Goal: Information Seeking & Learning: Learn about a topic

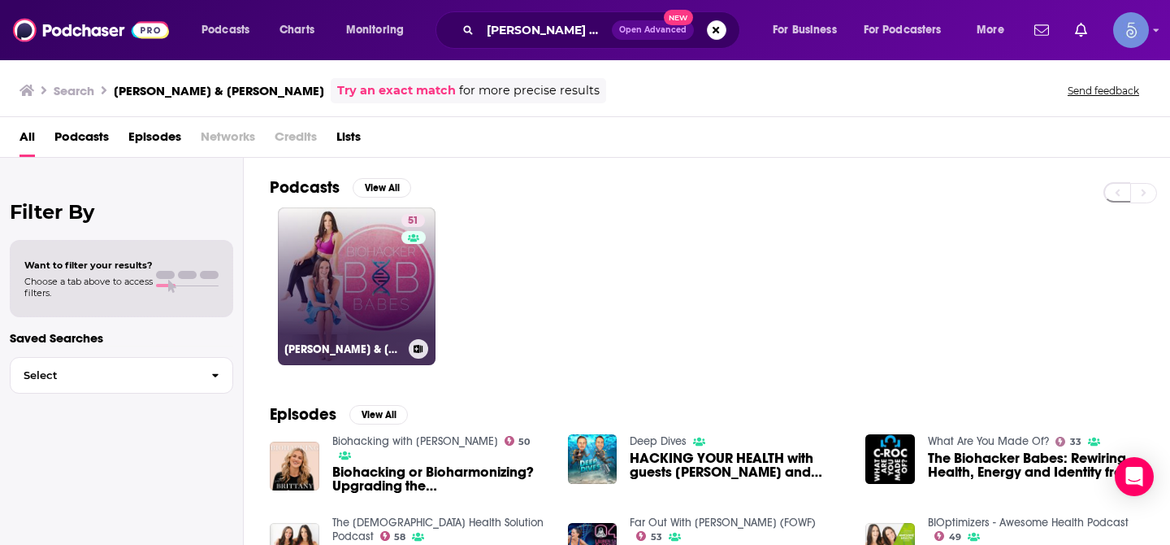
click at [324, 293] on link "51 [PERSON_NAME] & [PERSON_NAME]" at bounding box center [357, 286] width 158 height 158
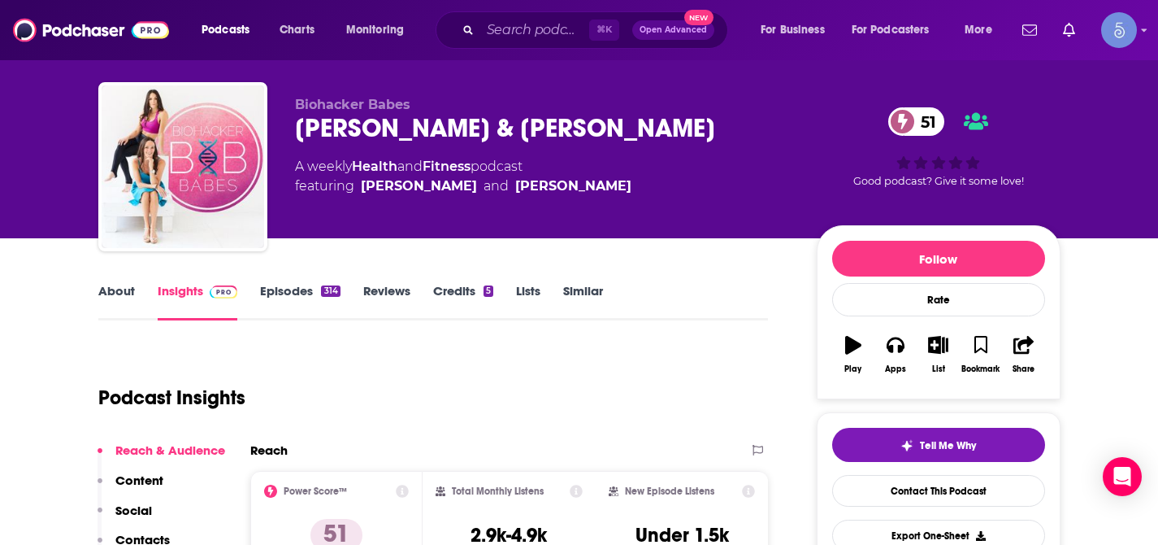
scroll to position [28, 0]
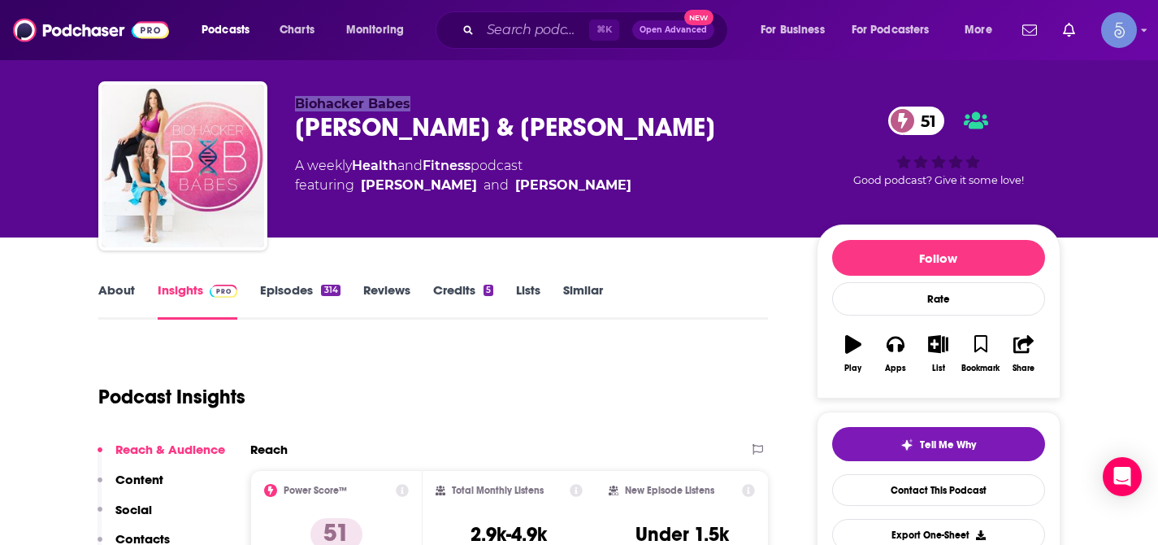
drag, startPoint x: 295, startPoint y: 105, endPoint x: 420, endPoint y: 111, distance: 125.3
click at [419, 111] on div "Biohacker Babes [PERSON_NAME] & [PERSON_NAME] 51 A weekly Health and Fitness po…" at bounding box center [543, 161] width 496 height 130
copy span "Biohacker Babes"
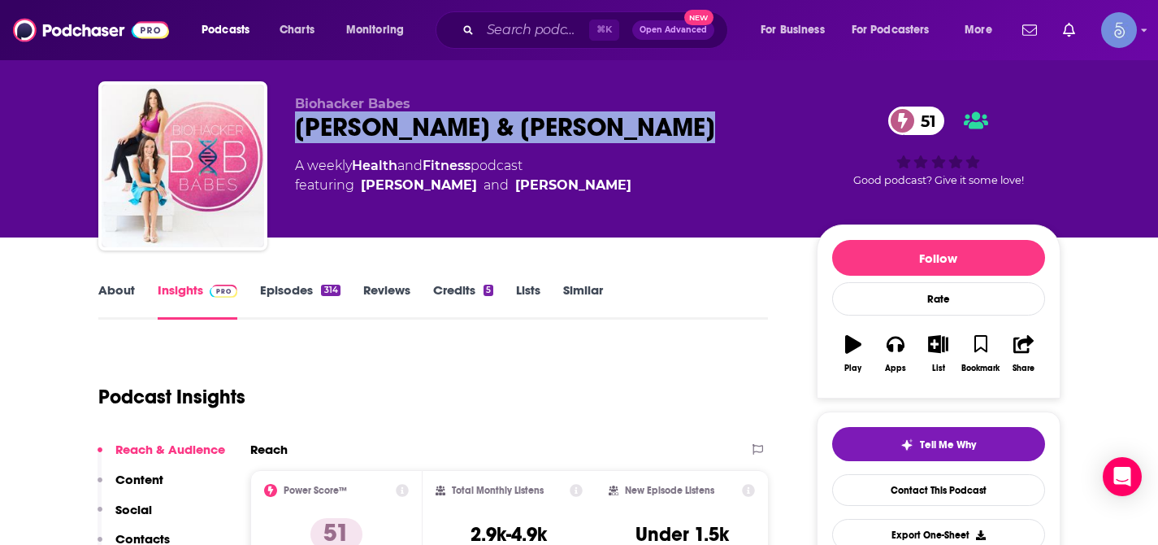
drag, startPoint x: 297, startPoint y: 128, endPoint x: 671, endPoint y: 141, distance: 373.3
click at [671, 141] on div "[PERSON_NAME] & [PERSON_NAME] 51" at bounding box center [543, 127] width 496 height 32
copy h2 "[PERSON_NAME] & [PERSON_NAME]"
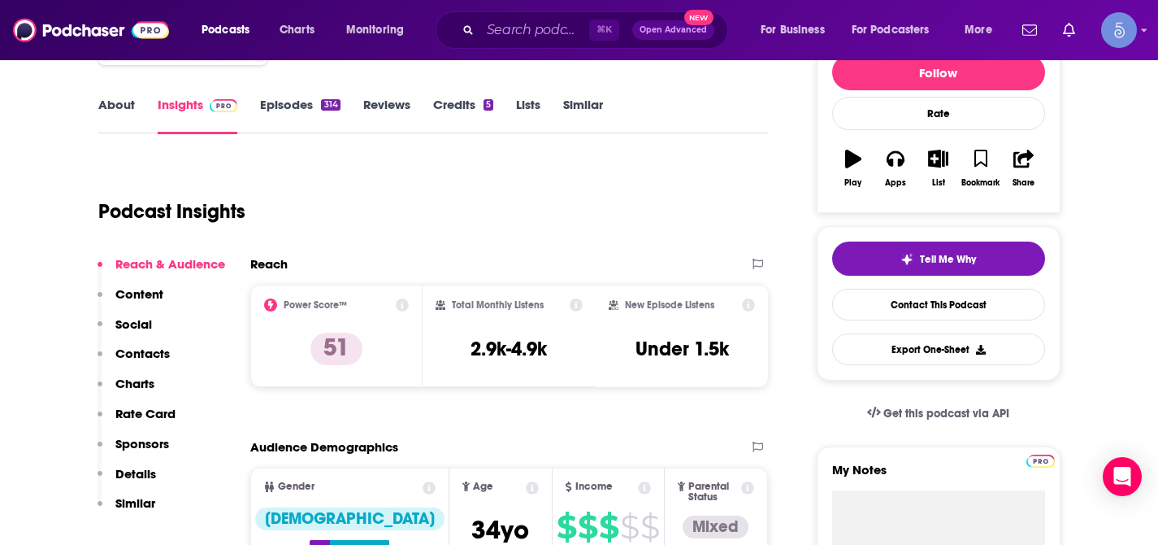
scroll to position [215, 0]
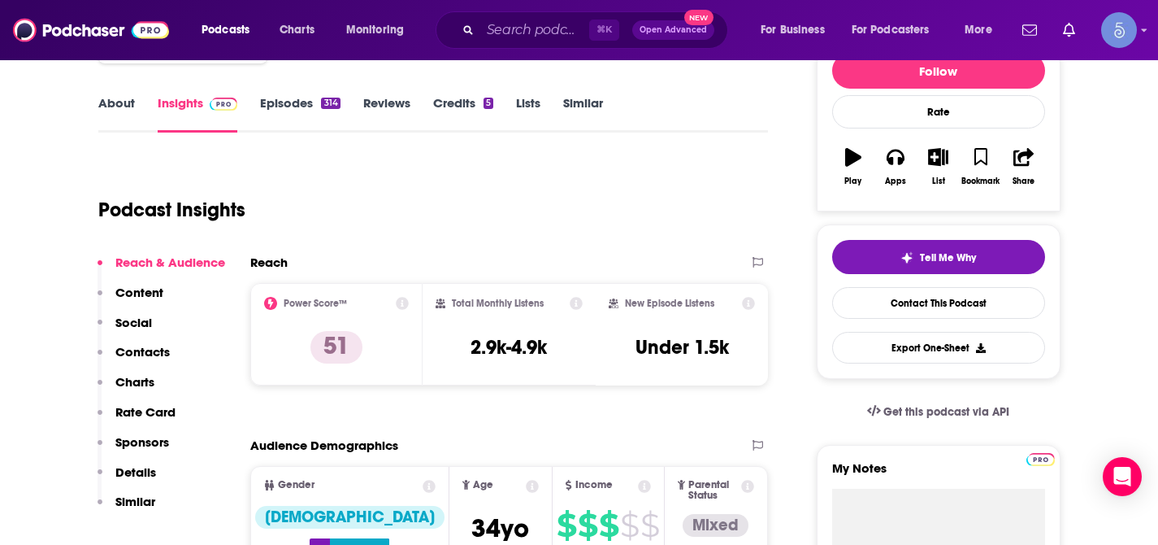
click at [150, 326] on p "Social" at bounding box center [133, 322] width 37 height 15
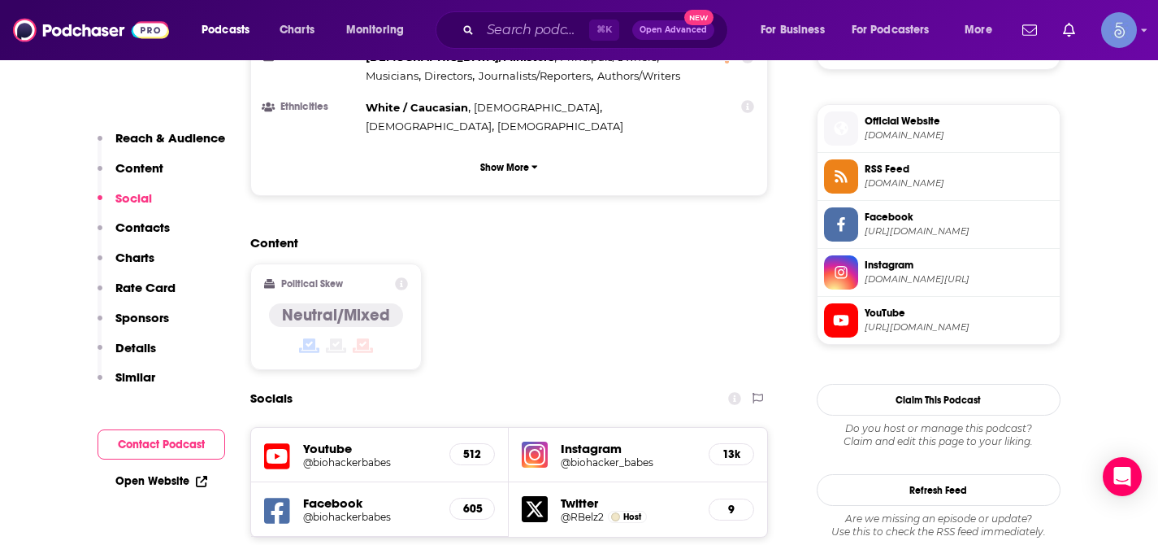
scroll to position [1201, 0]
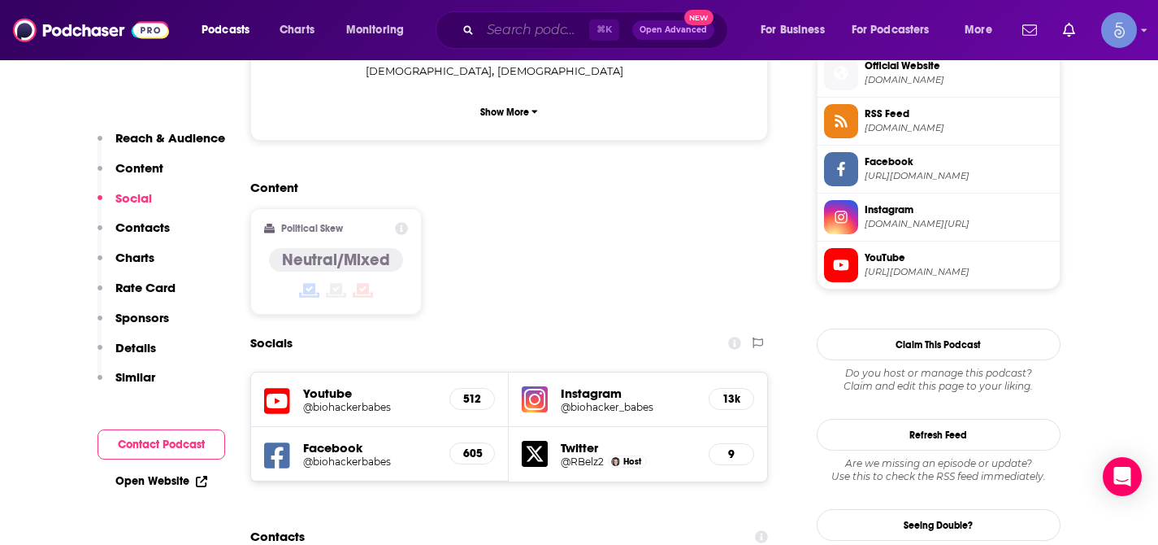
click at [504, 39] on input "Search podcasts, credits, & more..." at bounding box center [534, 30] width 109 height 26
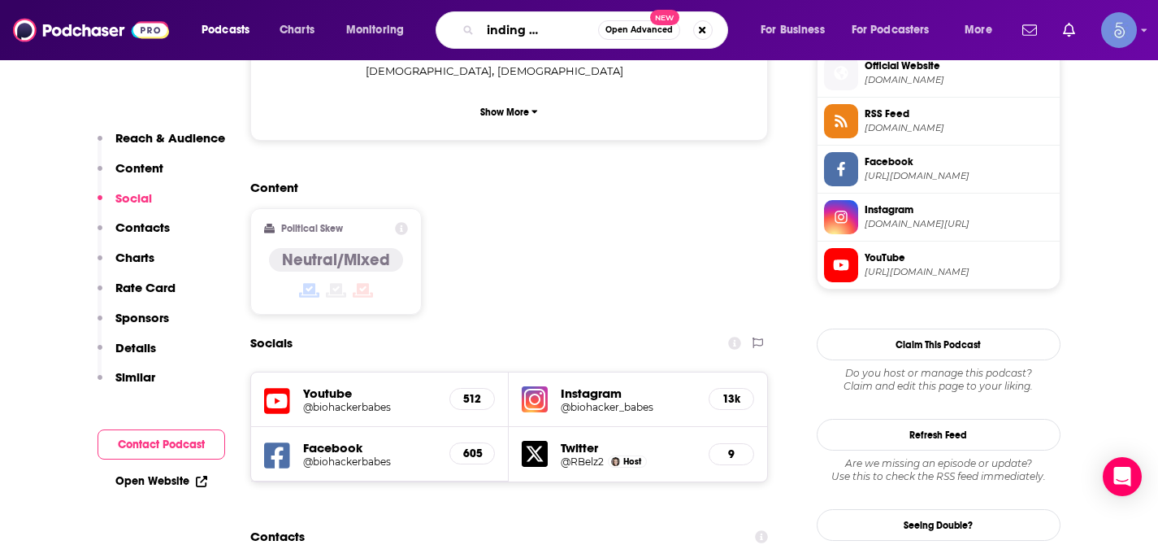
type input "Just minding my business"
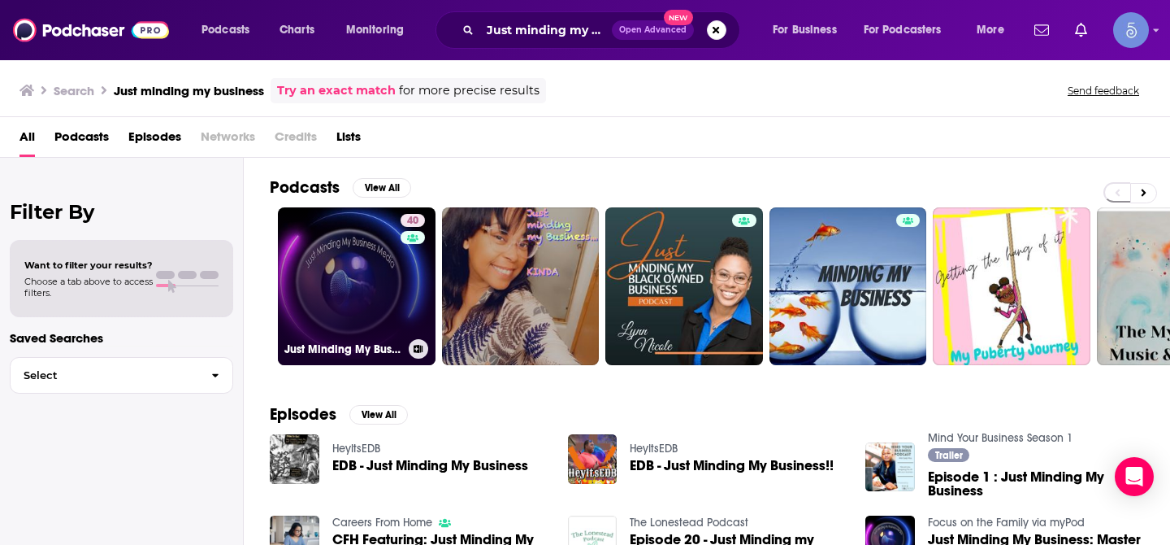
click at [354, 267] on link "40 Just Minding My Business" at bounding box center [357, 286] width 158 height 158
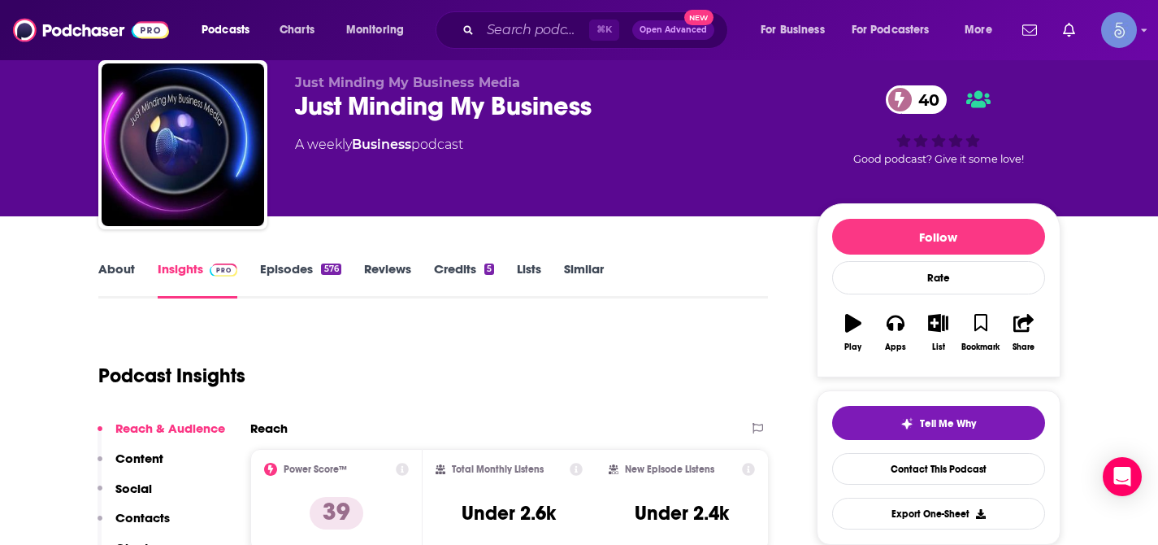
scroll to position [76, 0]
